Goal: Task Accomplishment & Management: Use online tool/utility

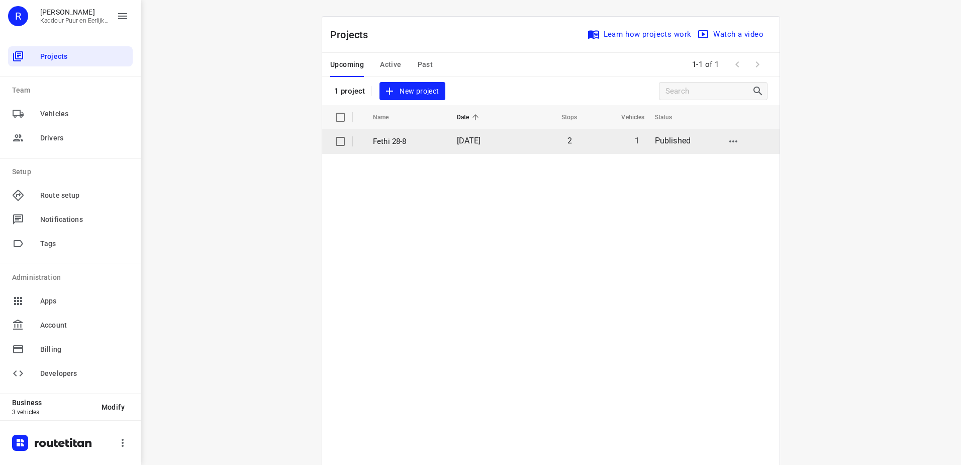
click at [457, 141] on span "[DATE]" at bounding box center [469, 141] width 24 height 10
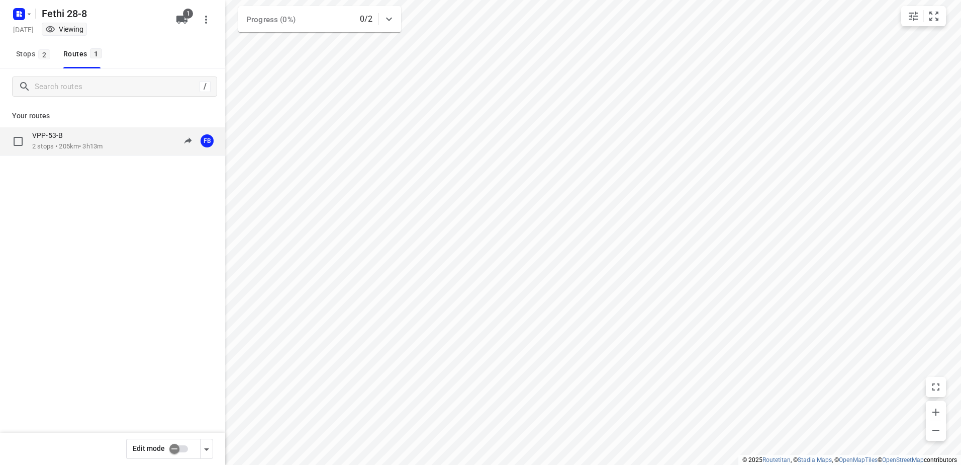
click at [99, 132] on div "VPP-53-B" at bounding box center [67, 136] width 70 height 11
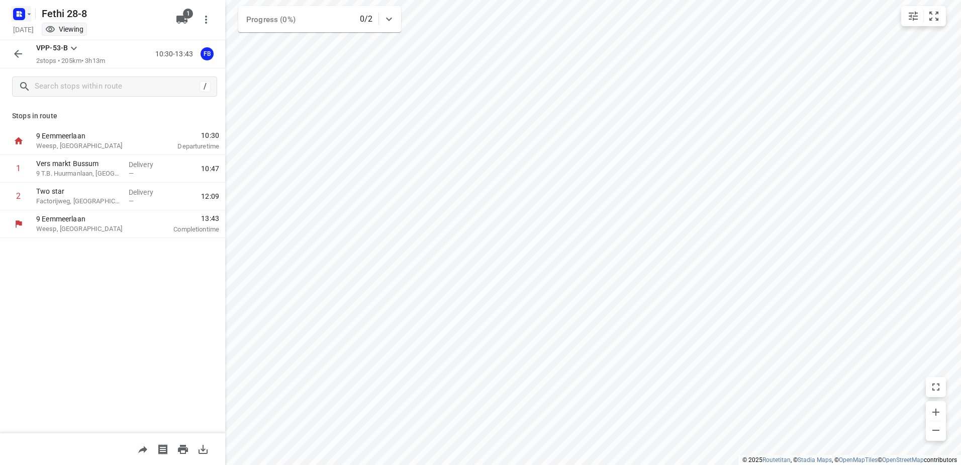
click at [19, 18] on rect "button" at bounding box center [19, 14] width 12 height 12
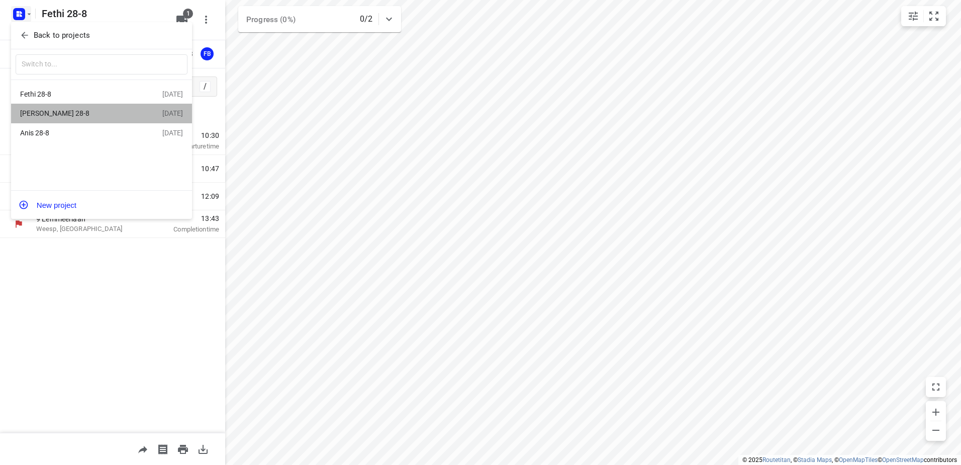
click at [100, 105] on div "[PERSON_NAME] 28-8 [DATE]" at bounding box center [101, 114] width 181 height 20
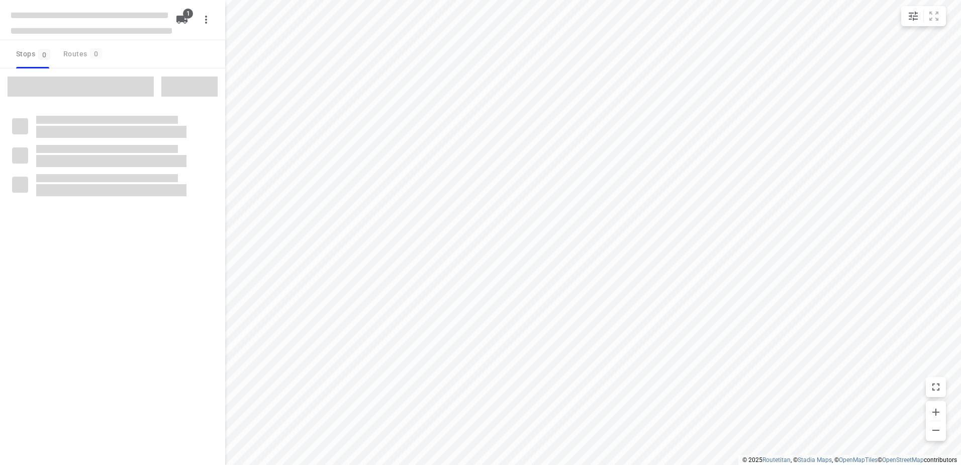
type input "distance"
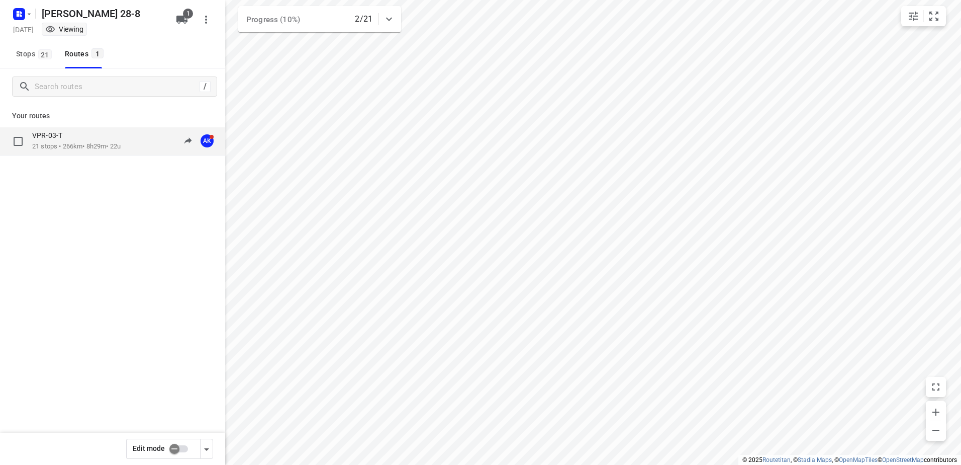
click at [103, 142] on p "21 stops • 266km • 8h29m • 22u" at bounding box center [76, 147] width 88 height 10
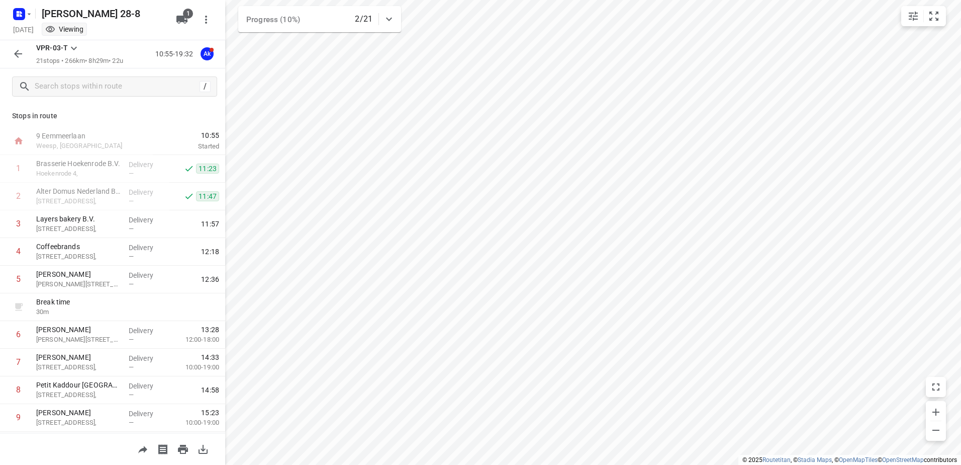
click at [17, 56] on icon "button" at bounding box center [18, 54] width 8 height 8
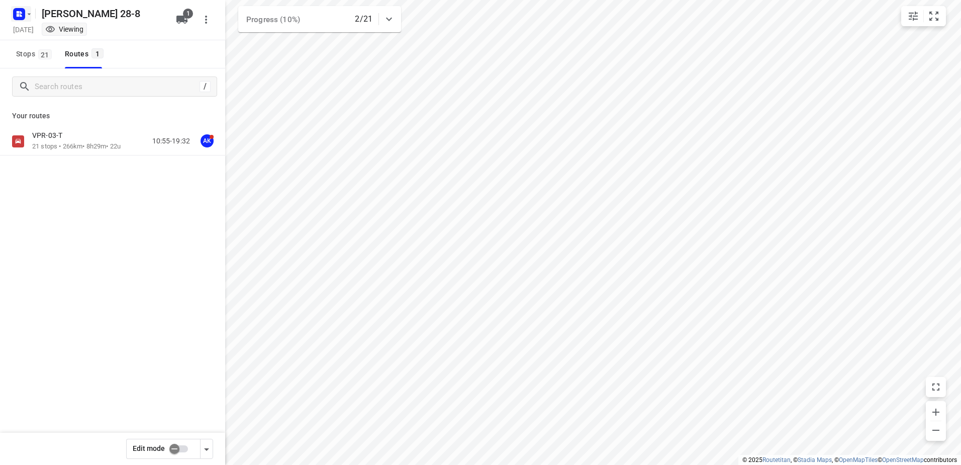
click at [24, 14] on rect "button" at bounding box center [19, 14] width 12 height 12
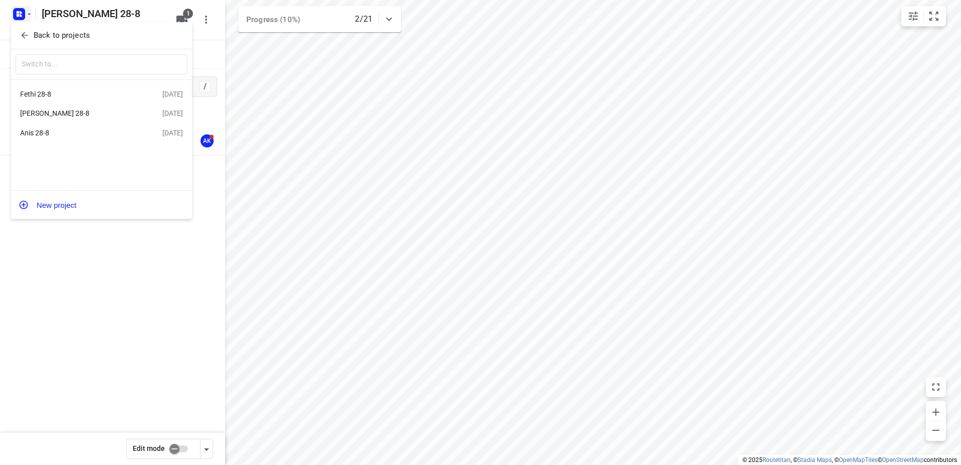
click at [669, 146] on div at bounding box center [480, 232] width 961 height 465
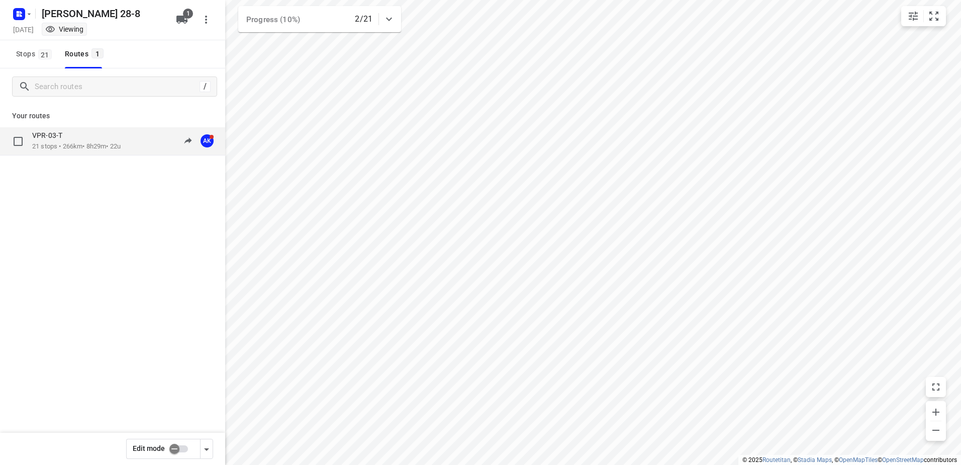
click at [74, 141] on div "VPR-03-T" at bounding box center [76, 136] width 88 height 11
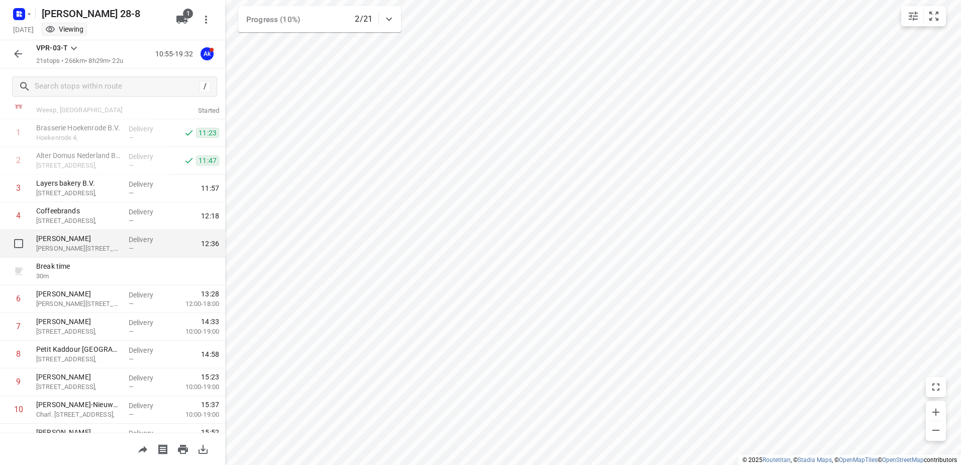
scroll to position [50, 0]
